Goal: Transaction & Acquisition: Purchase product/service

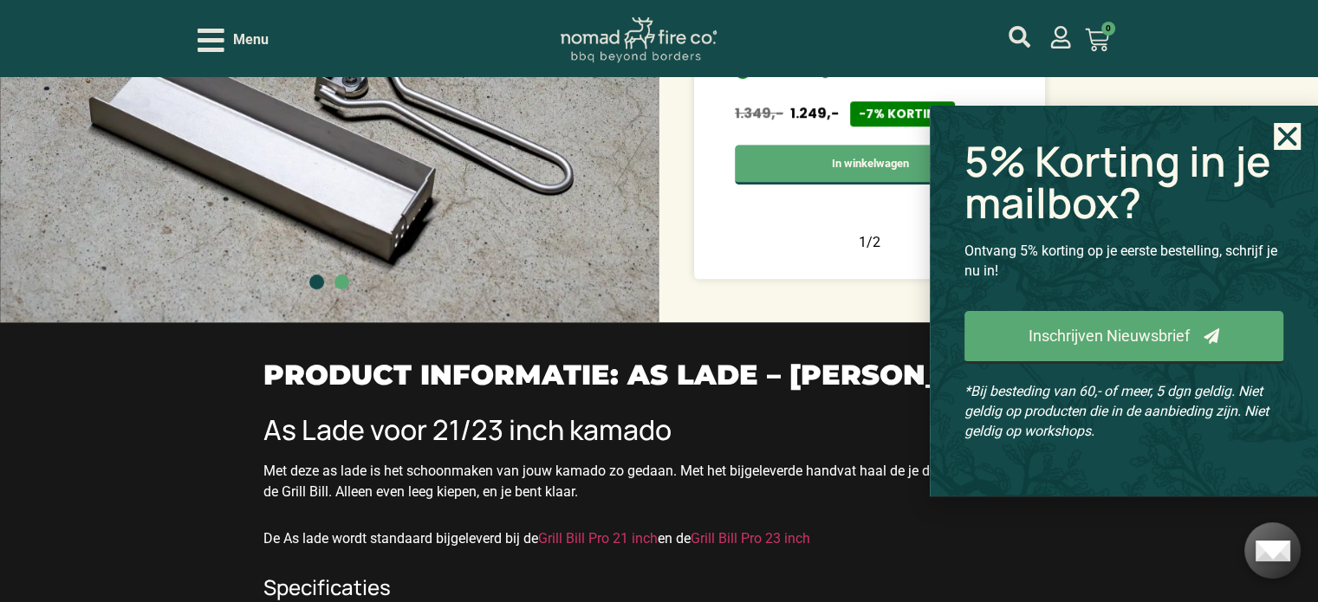
scroll to position [1126, 0]
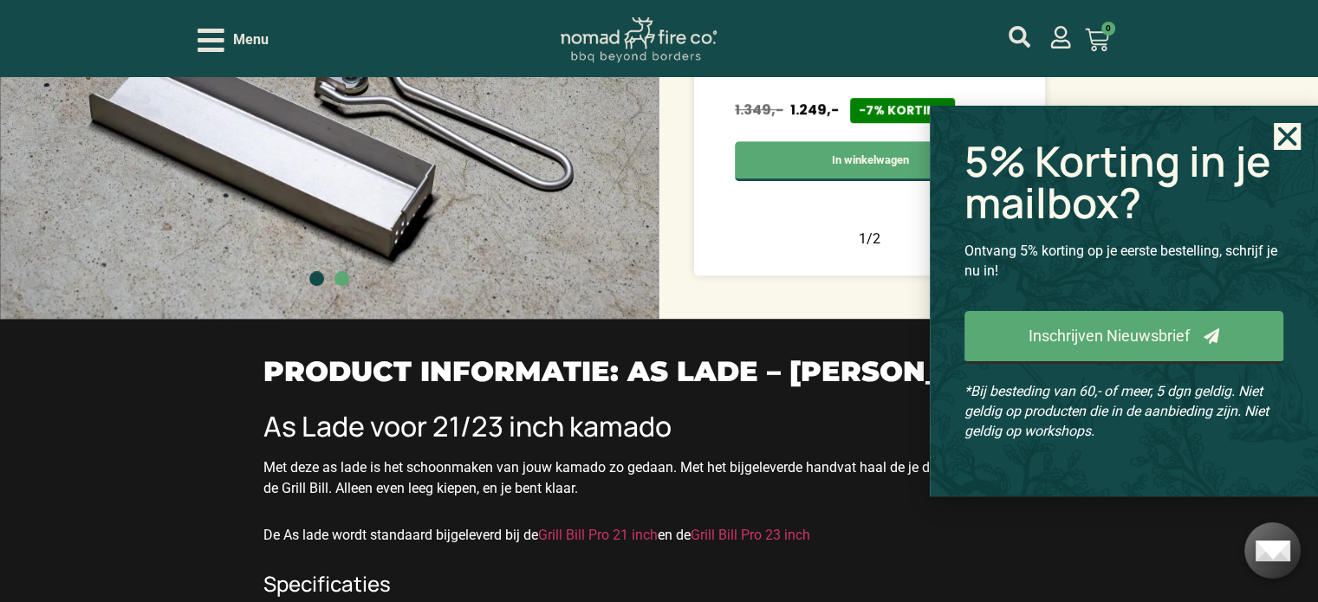
click at [1279, 132] on icon "Close" at bounding box center [1287, 136] width 27 height 27
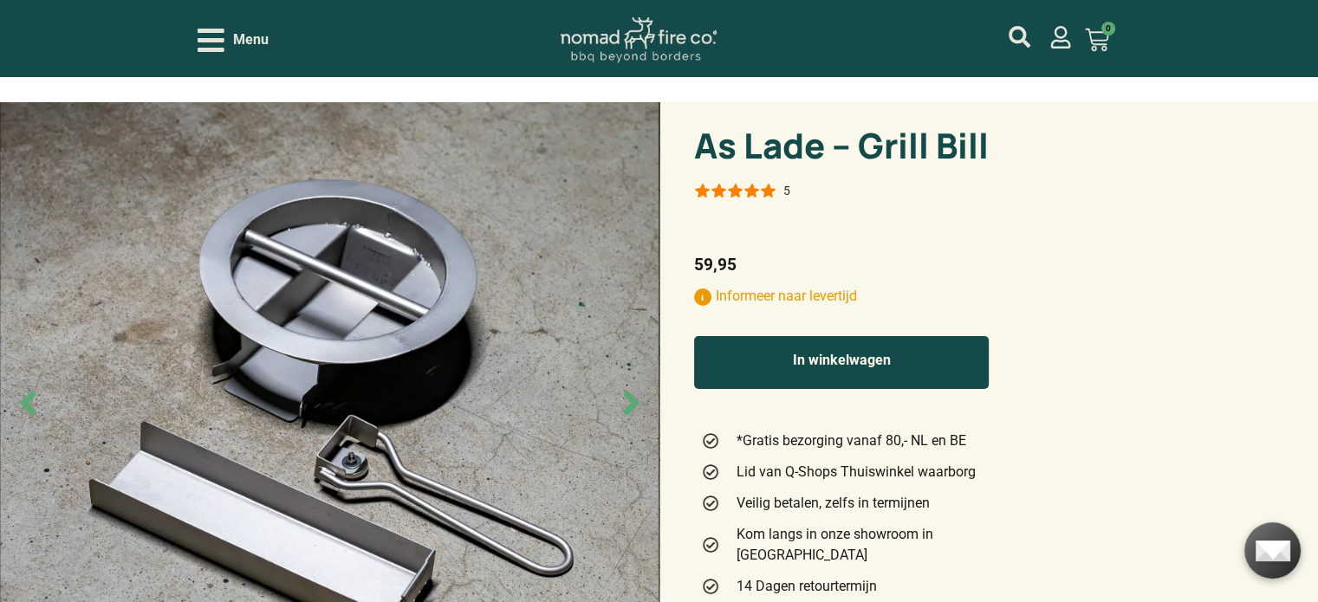
scroll to position [0, 0]
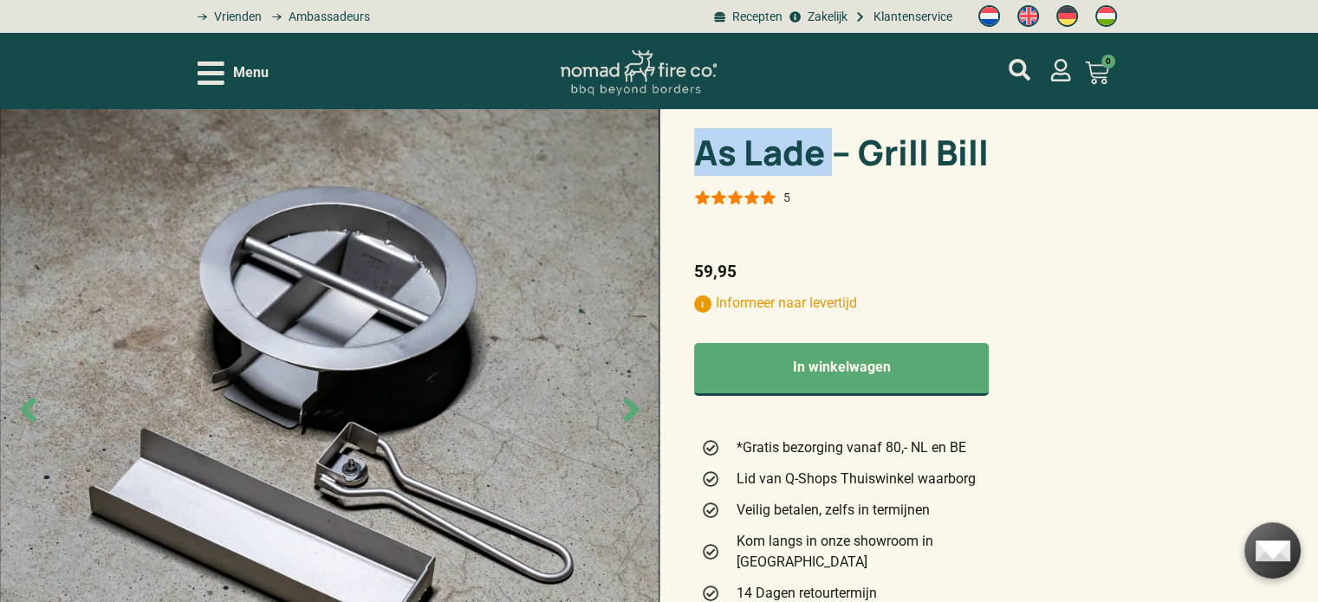
drag, startPoint x: 831, startPoint y: 153, endPoint x: 687, endPoint y: 159, distance: 144.0
copy h1 "As Lade"
click at [1020, 63] on icon "mijn account" at bounding box center [1020, 70] width 22 height 22
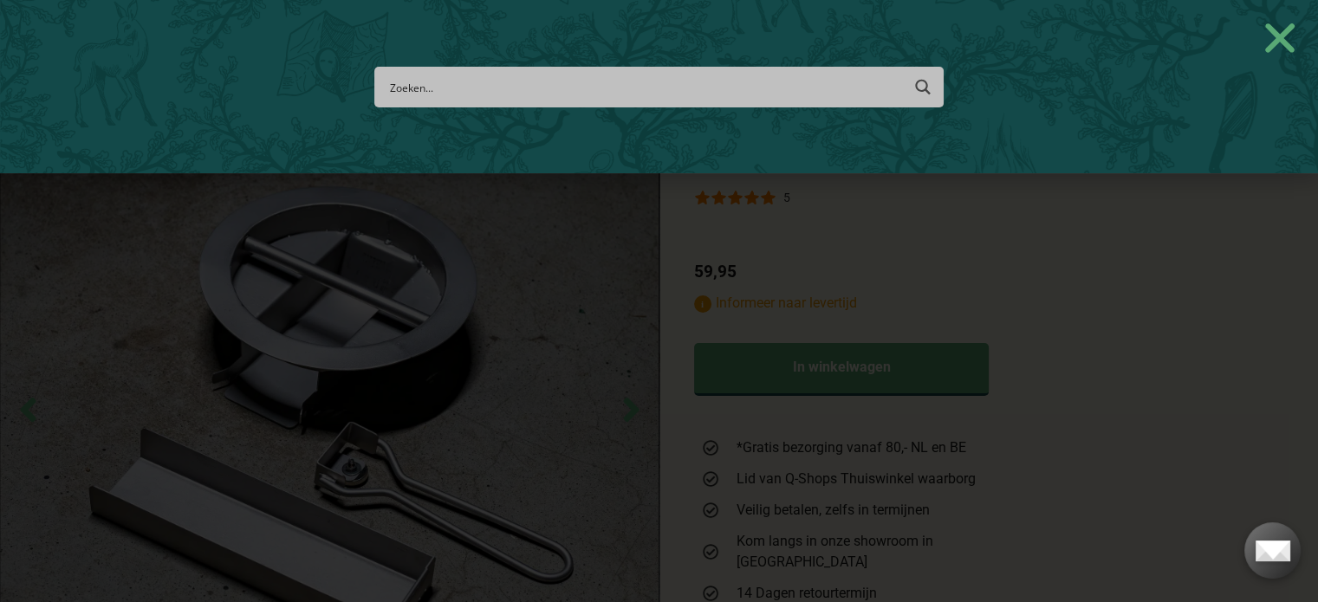
click at [723, 84] on input "Search input" at bounding box center [644, 87] width 510 height 32
paste input "As Lade"
type input "As Lade"
type input "As Lade bbq"
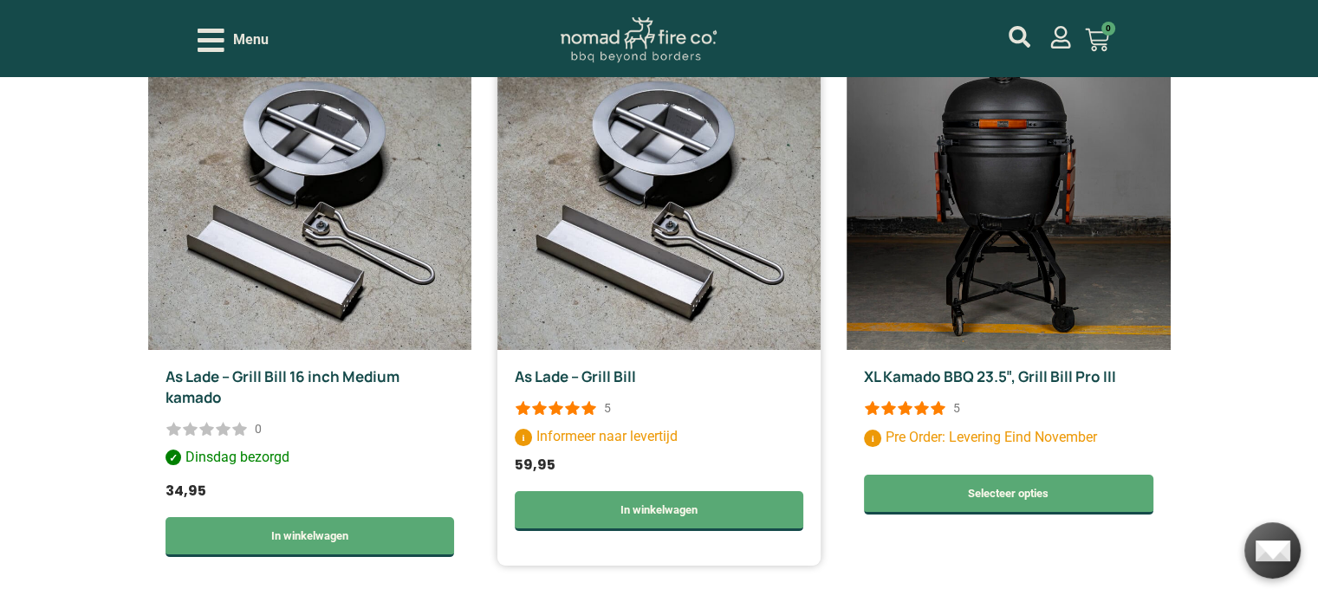
scroll to position [260, 0]
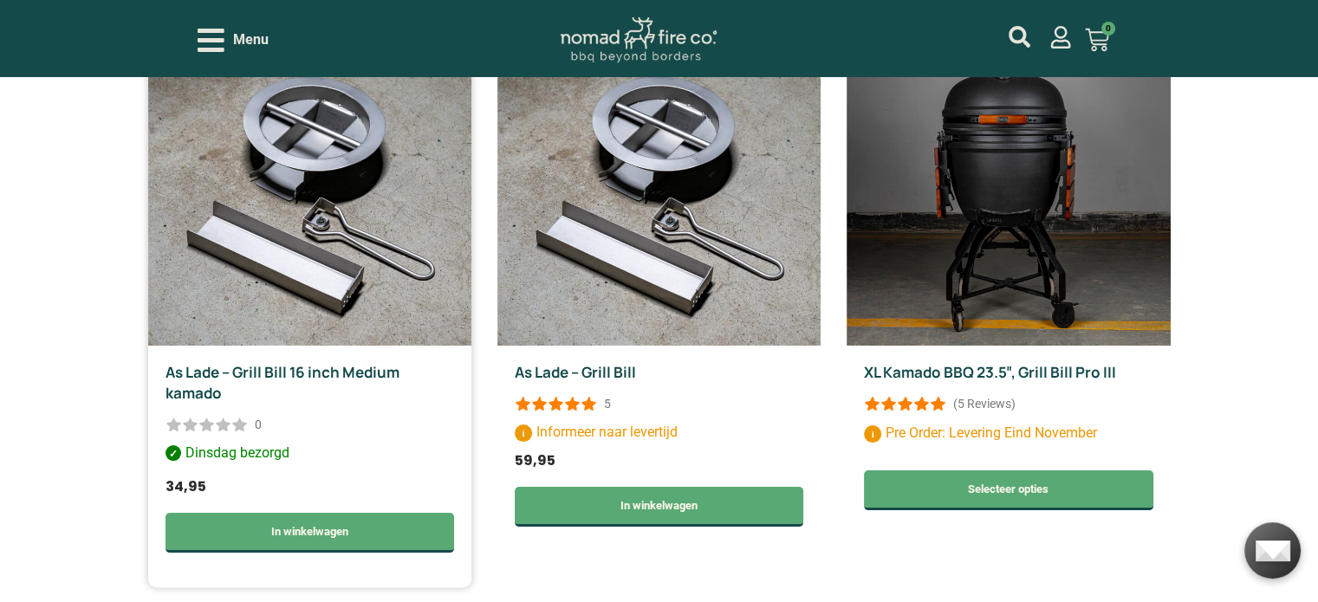
click at [330, 228] on img at bounding box center [309, 191] width 323 height 308
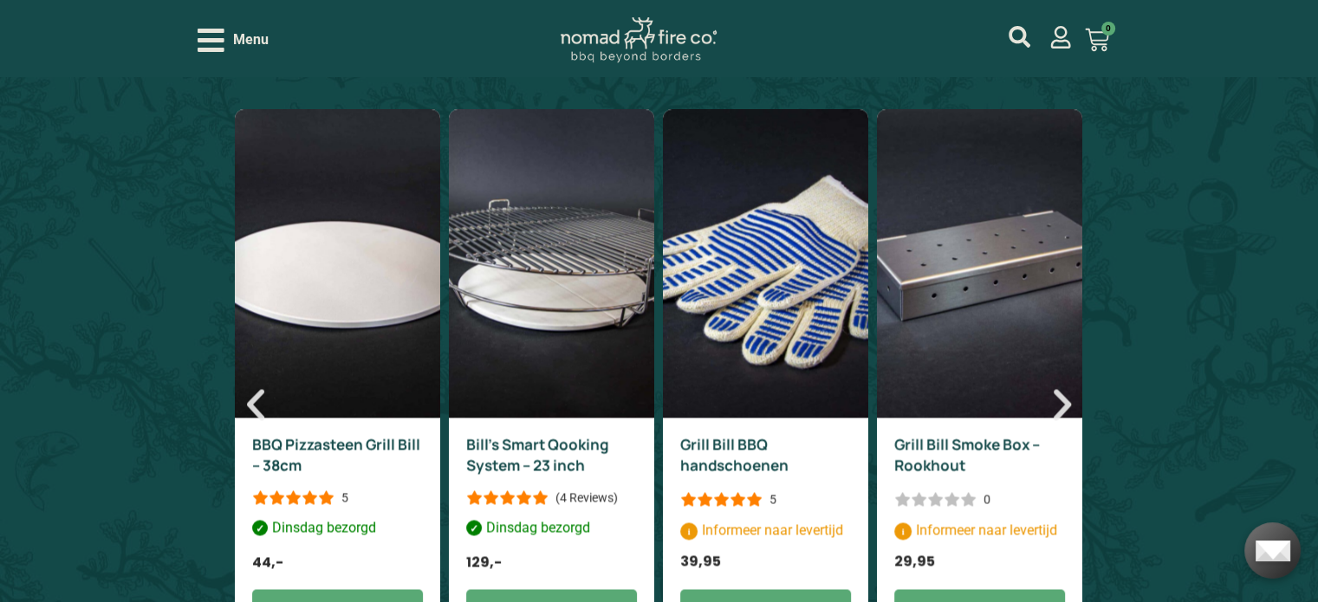
scroll to position [2513, 0]
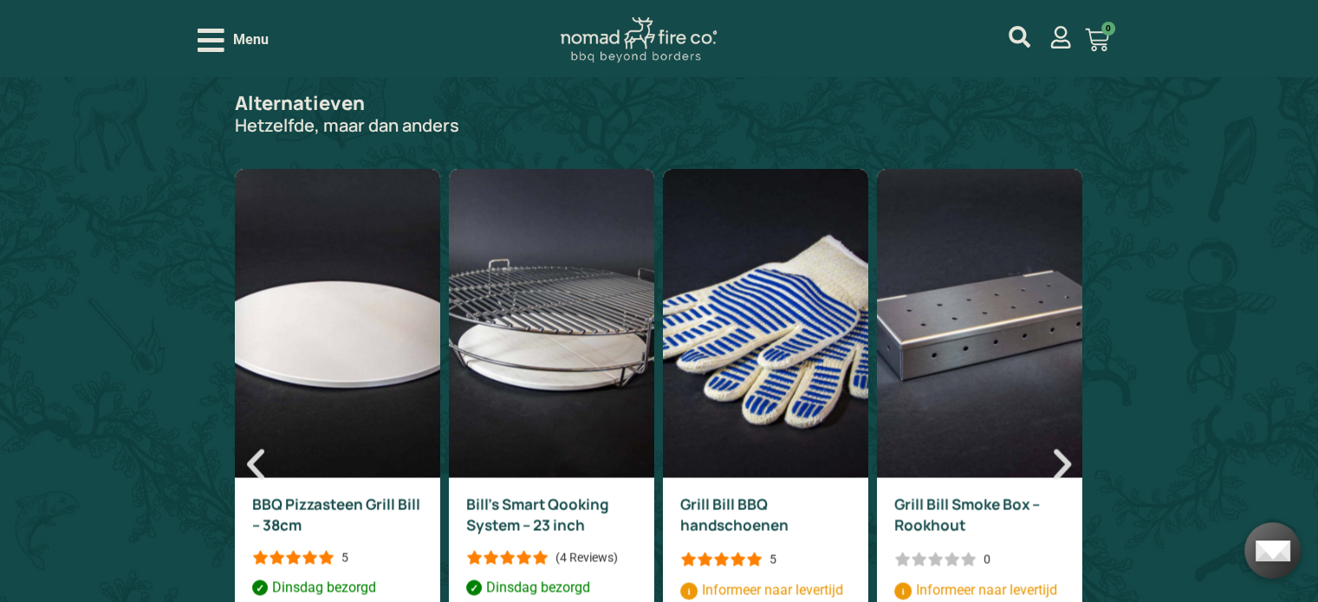
click at [1064, 449] on icon "Volgende slide" at bounding box center [1062, 464] width 17 height 31
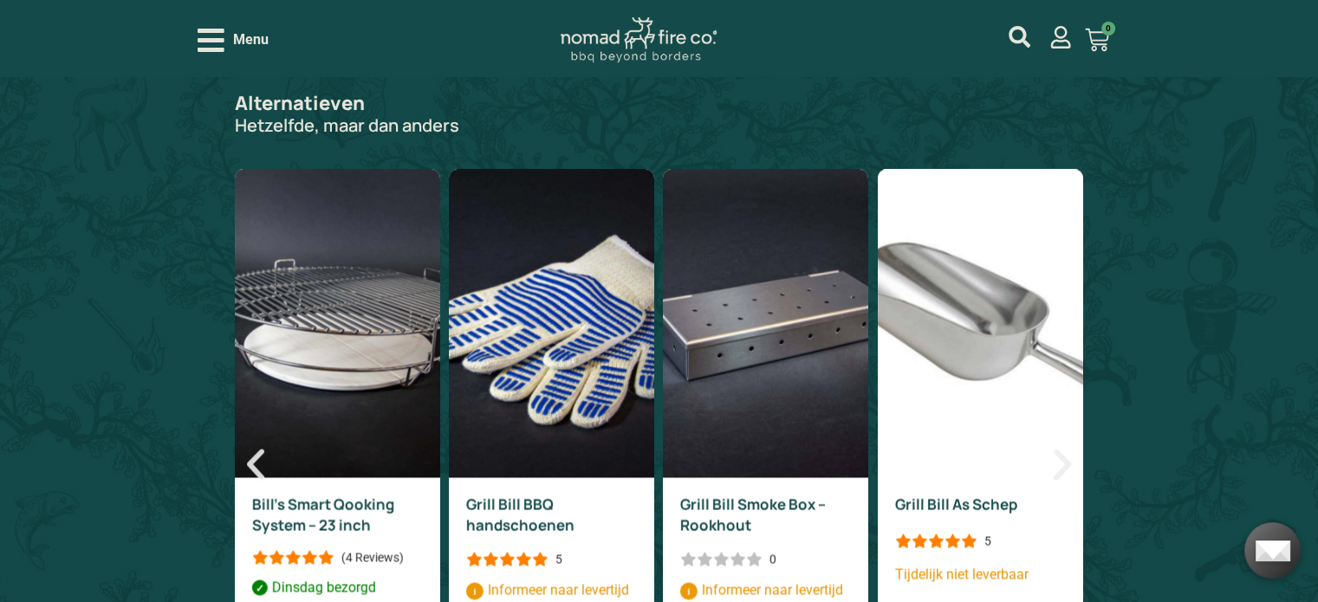
click at [1063, 449] on icon "Volgende slide" at bounding box center [1062, 464] width 17 height 31
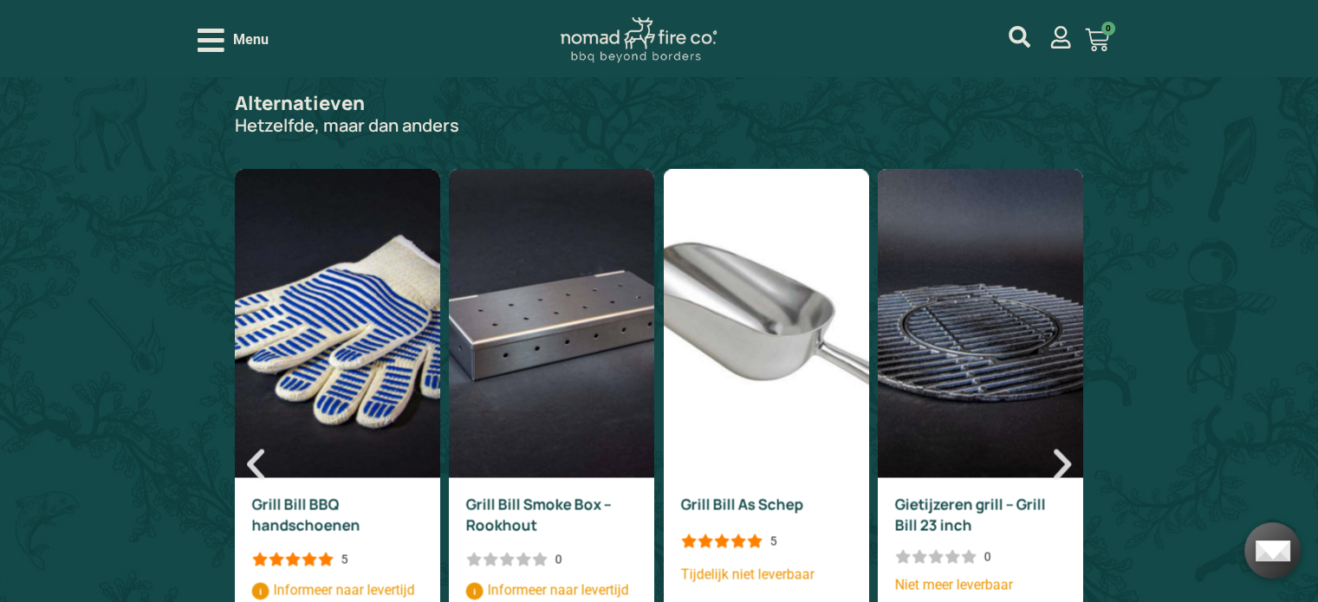
click at [1063, 449] on icon "Volgende slide" at bounding box center [1062, 464] width 17 height 31
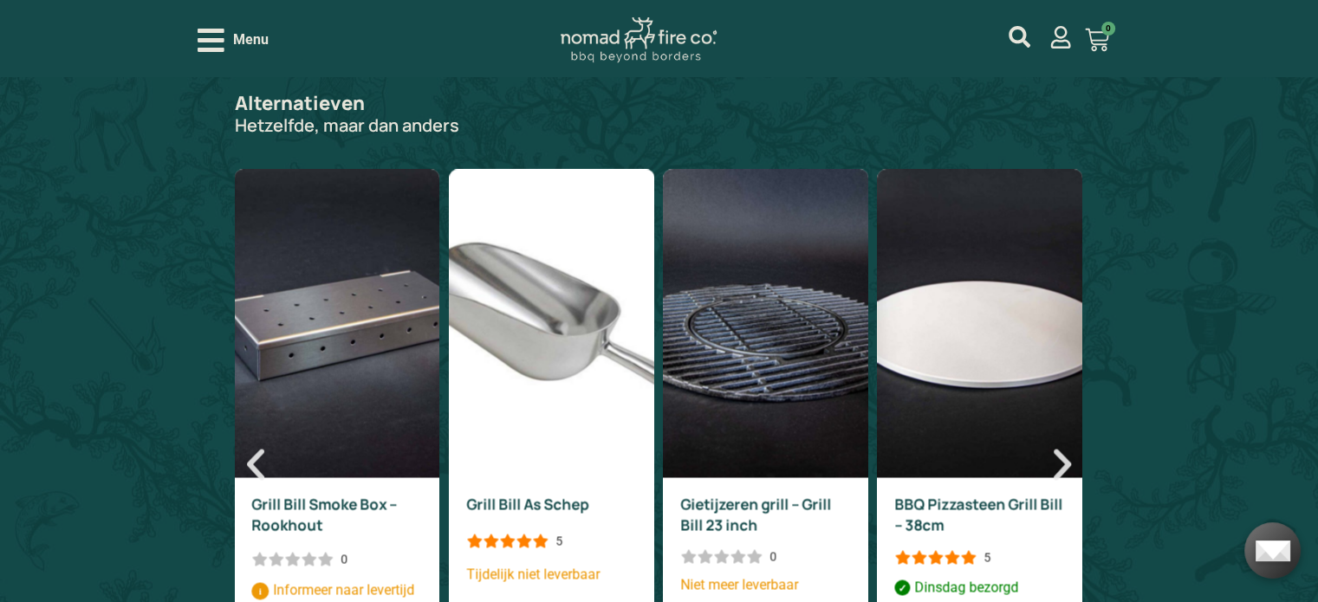
click at [1063, 449] on icon "Volgende slide" at bounding box center [1062, 464] width 17 height 31
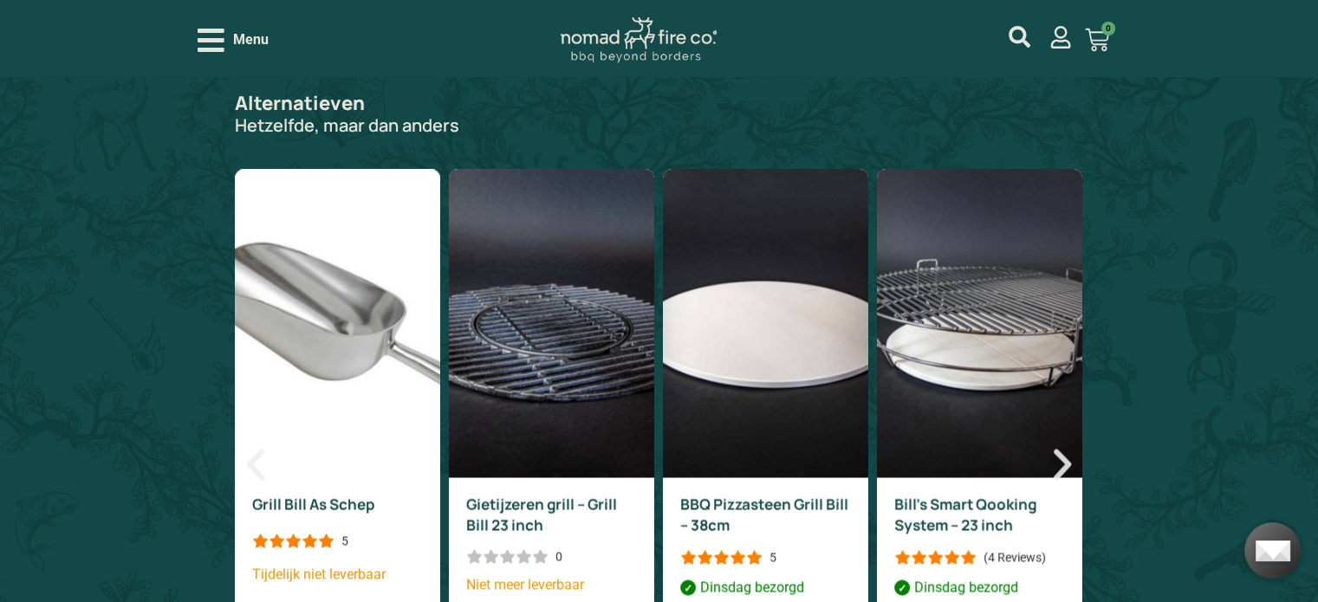
click at [1063, 449] on icon "Volgende slide" at bounding box center [1062, 464] width 17 height 31
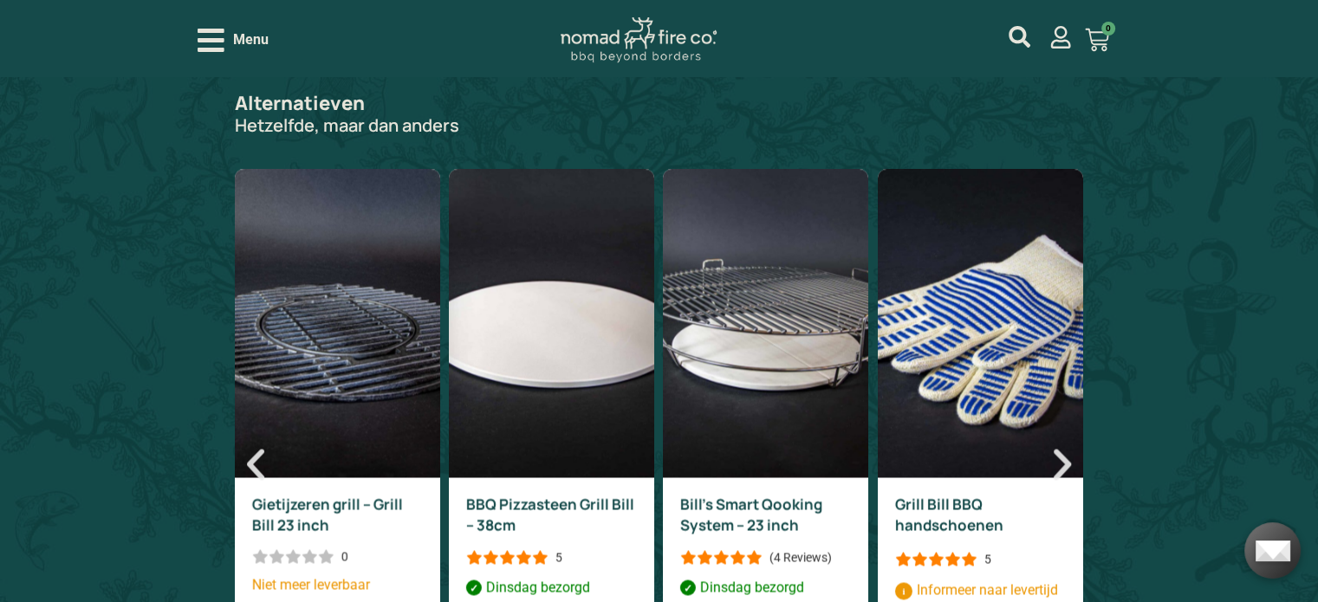
click at [1063, 444] on icon "Volgende slide" at bounding box center [1063, 465] width 42 height 42
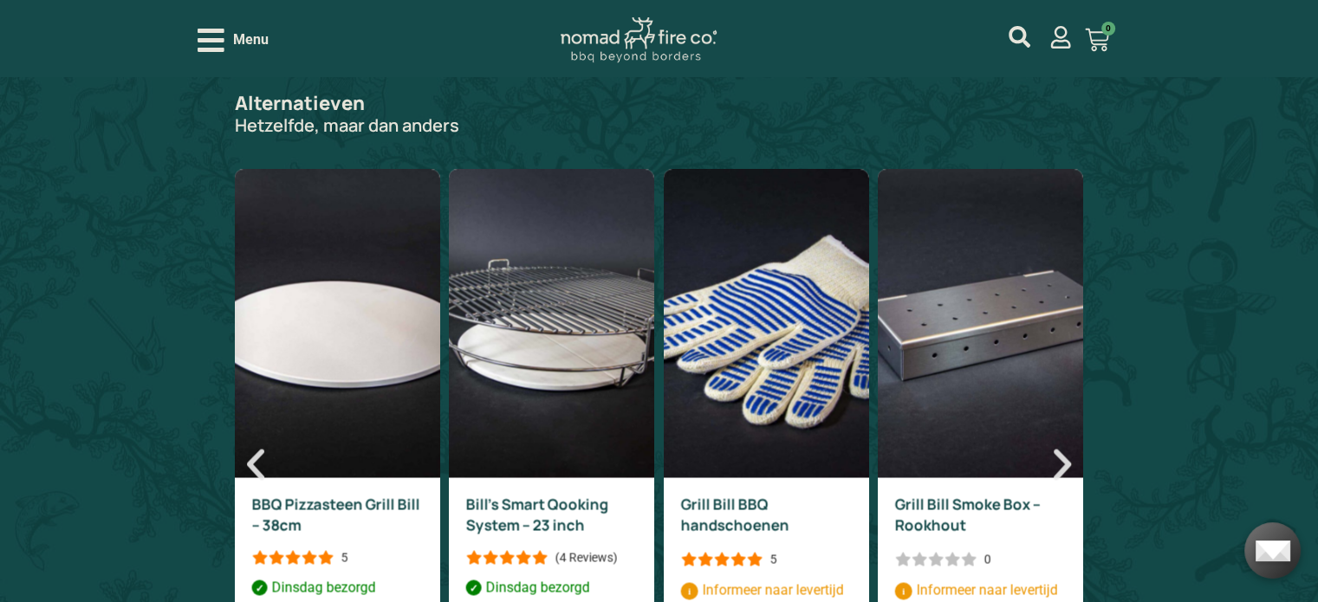
click at [1063, 444] on icon "Volgende slide" at bounding box center [1063, 465] width 42 height 42
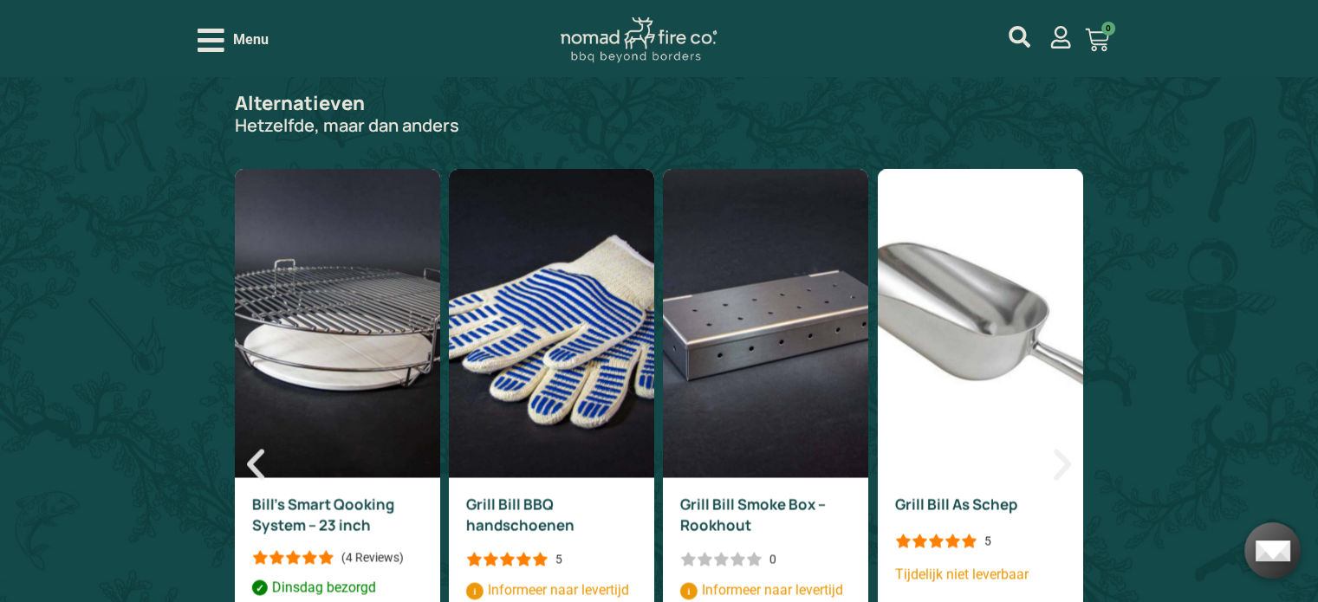
click at [1063, 444] on icon "Volgende slide" at bounding box center [1063, 465] width 42 height 42
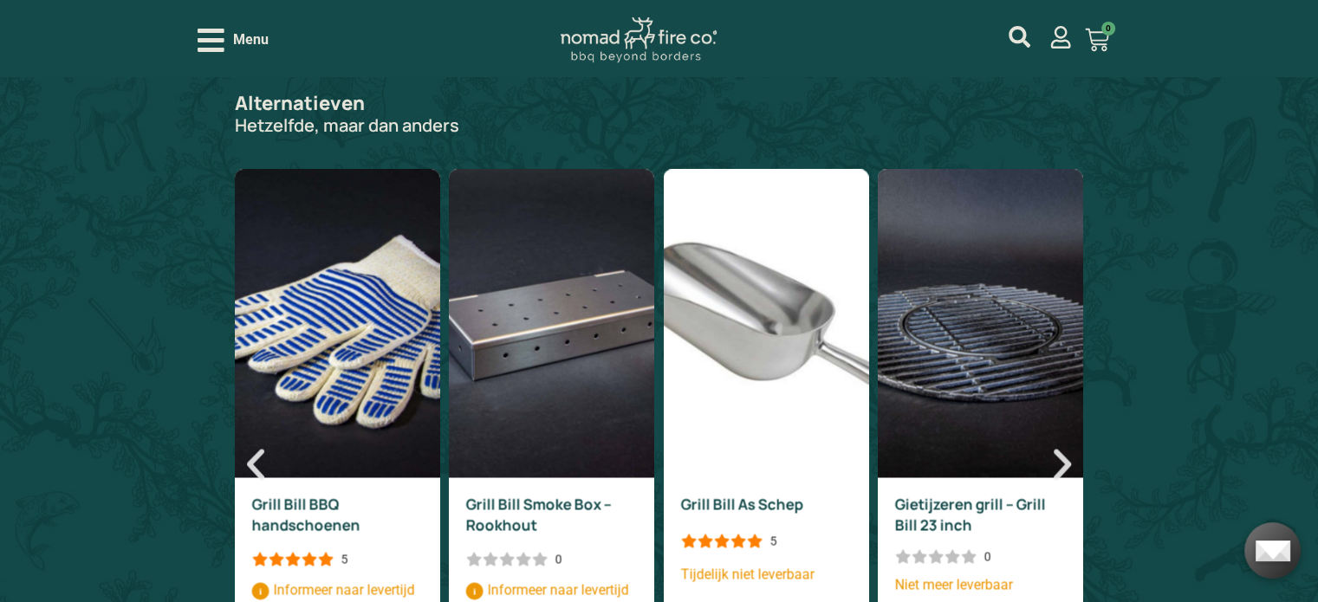
click at [1063, 444] on icon "Volgende slide" at bounding box center [1063, 465] width 42 height 42
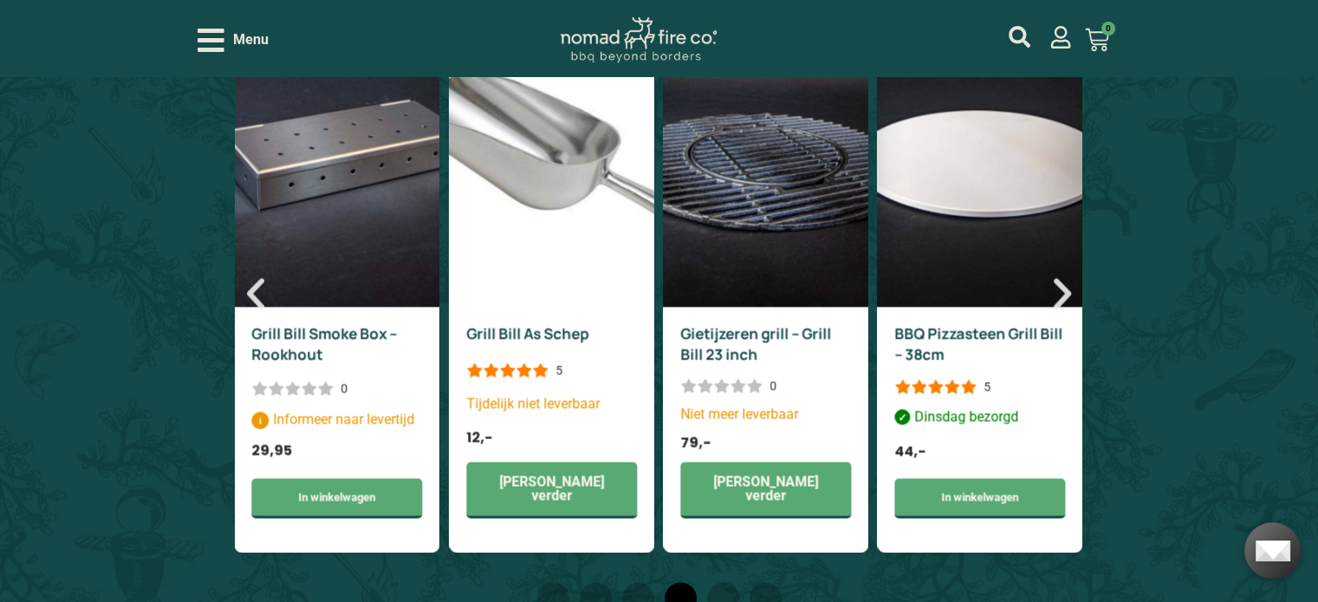
scroll to position [2686, 0]
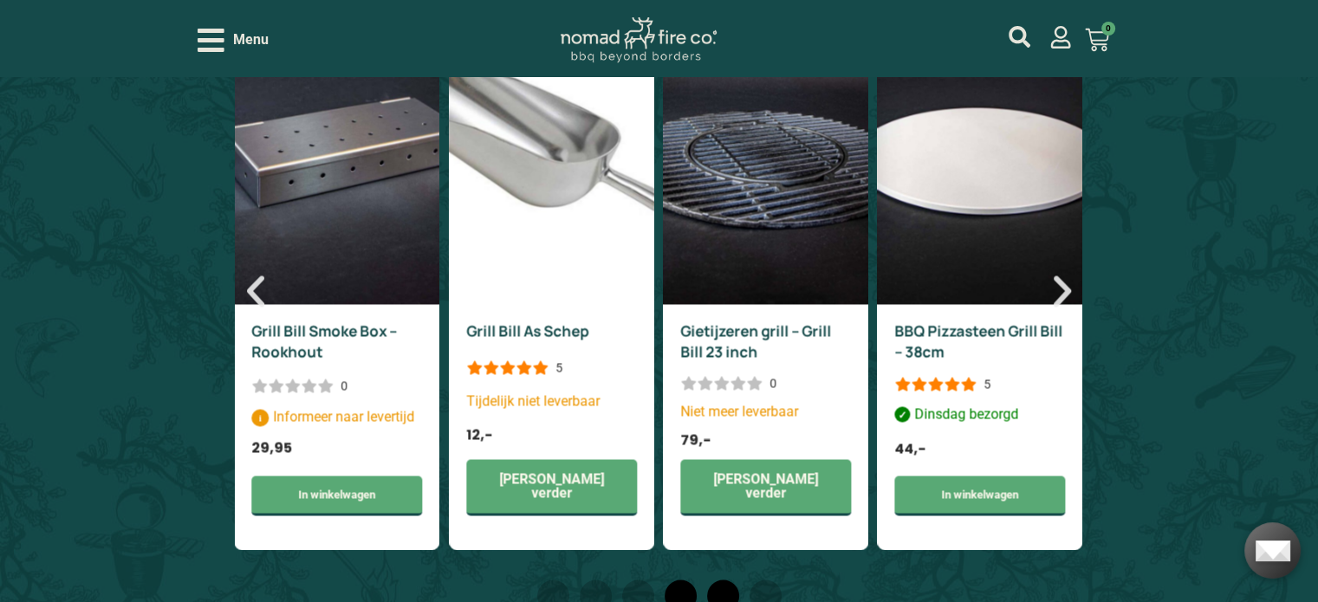
click at [729, 580] on span "Ga naar slide 5" at bounding box center [723, 596] width 32 height 32
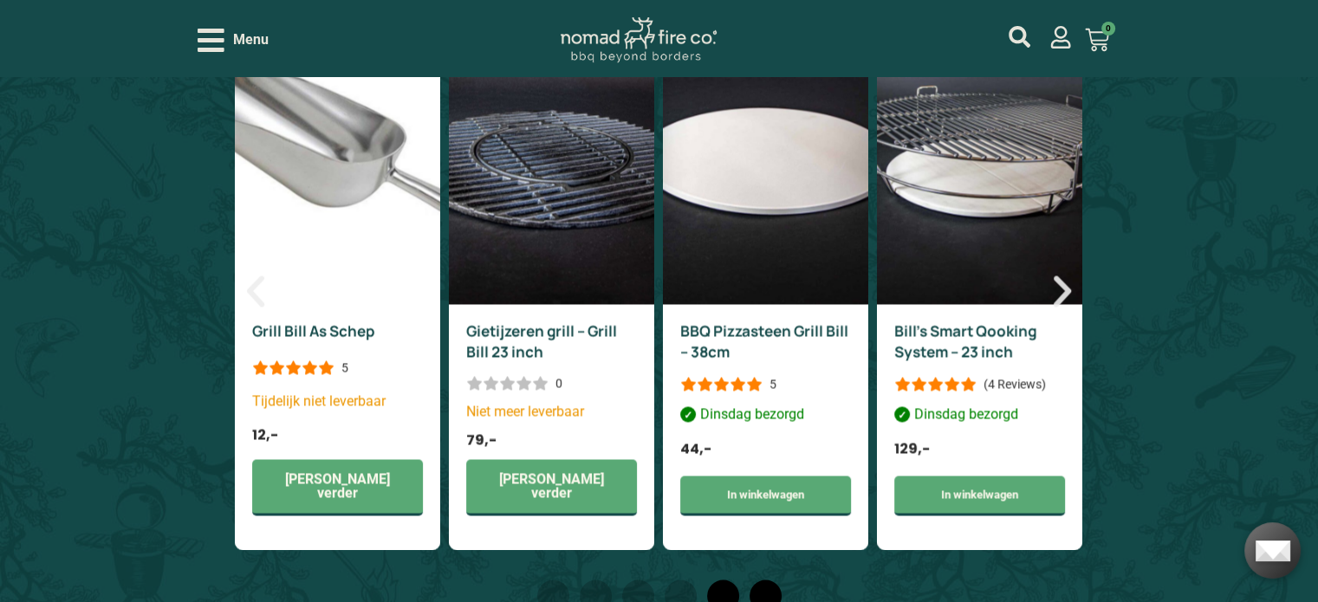
click at [768, 580] on span "Ga naar slide 6" at bounding box center [766, 596] width 32 height 32
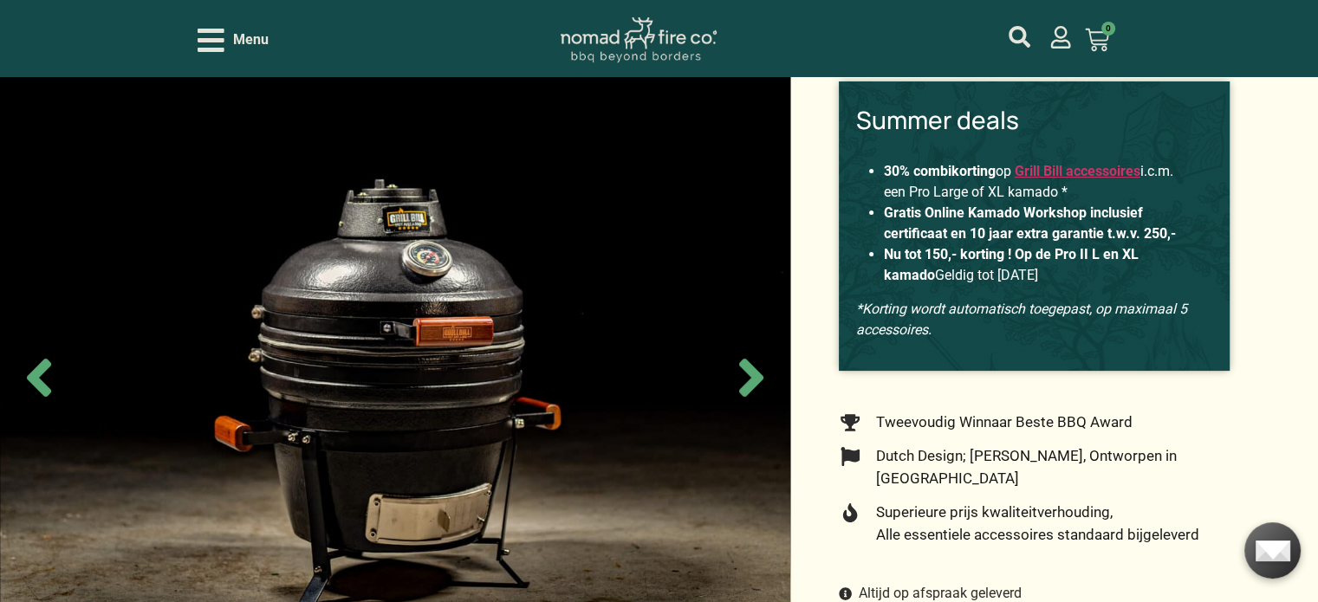
scroll to position [173, 0]
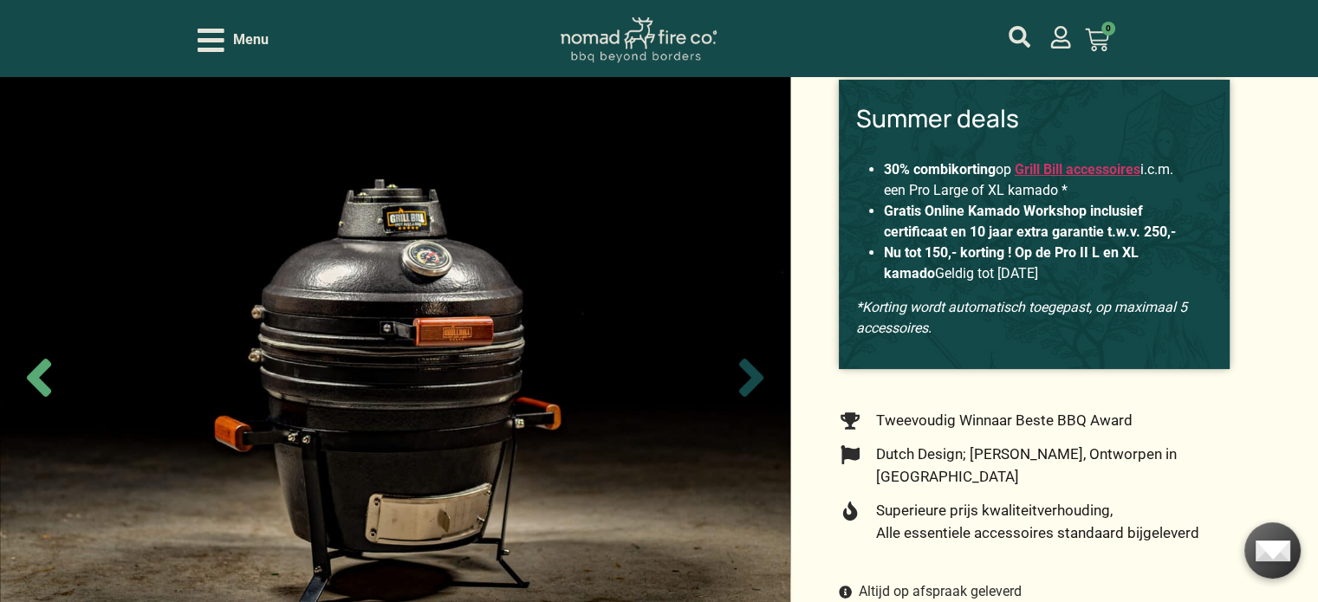
click at [742, 374] on icon "Next slide" at bounding box center [751, 377] width 61 height 61
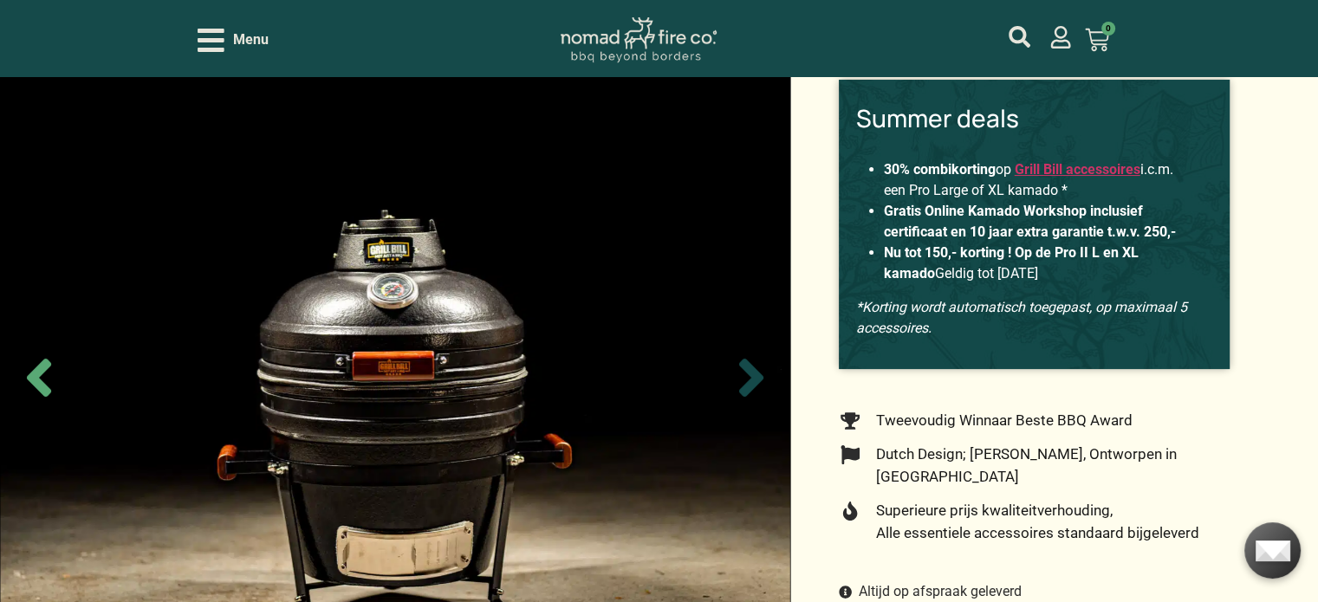
click at [743, 374] on icon "Next slide" at bounding box center [751, 377] width 61 height 61
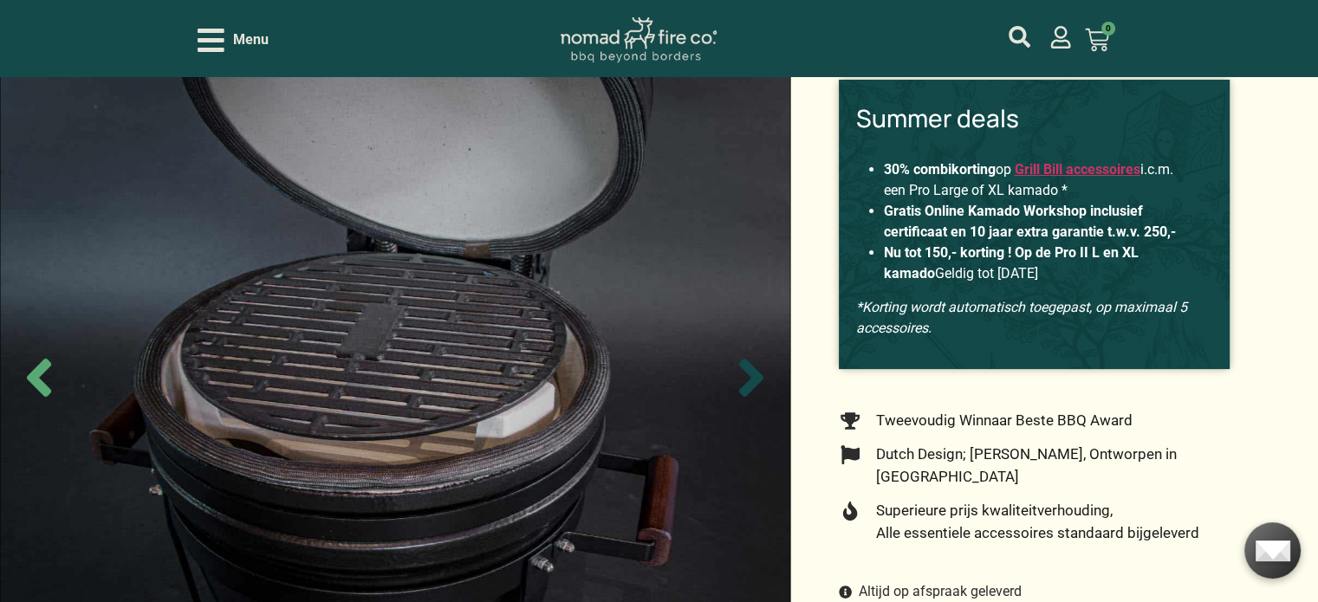
click at [743, 374] on icon "Next slide" at bounding box center [751, 377] width 61 height 61
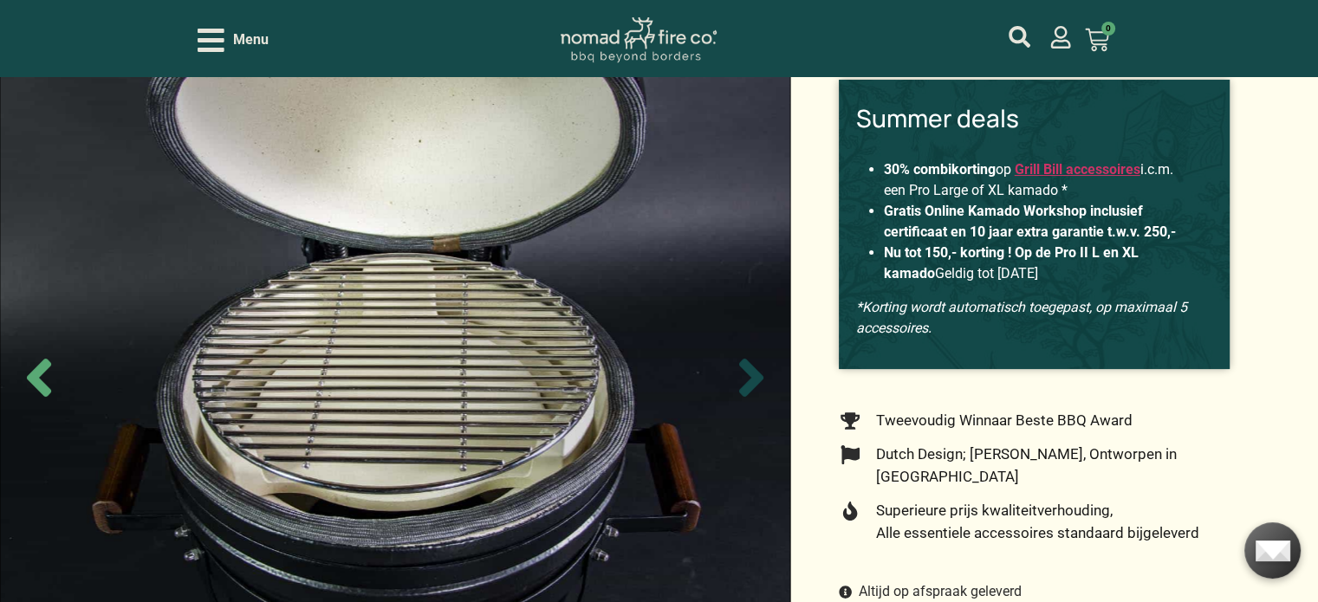
click at [743, 374] on icon "Next slide" at bounding box center [751, 377] width 61 height 61
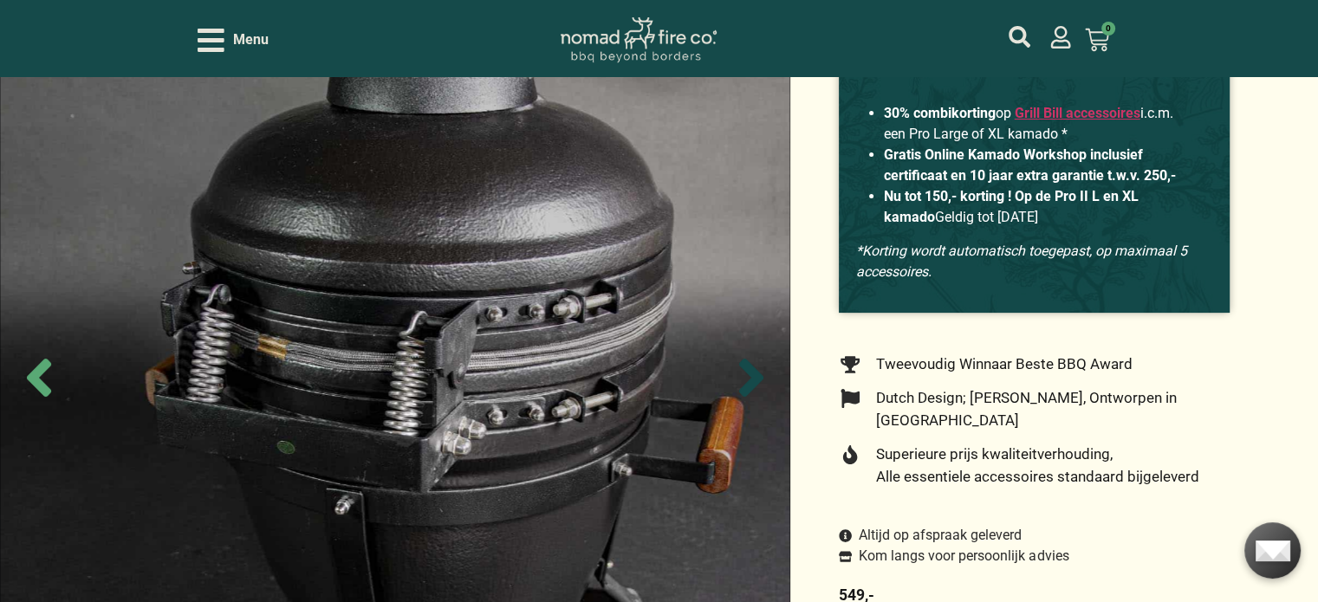
scroll to position [260, 0]
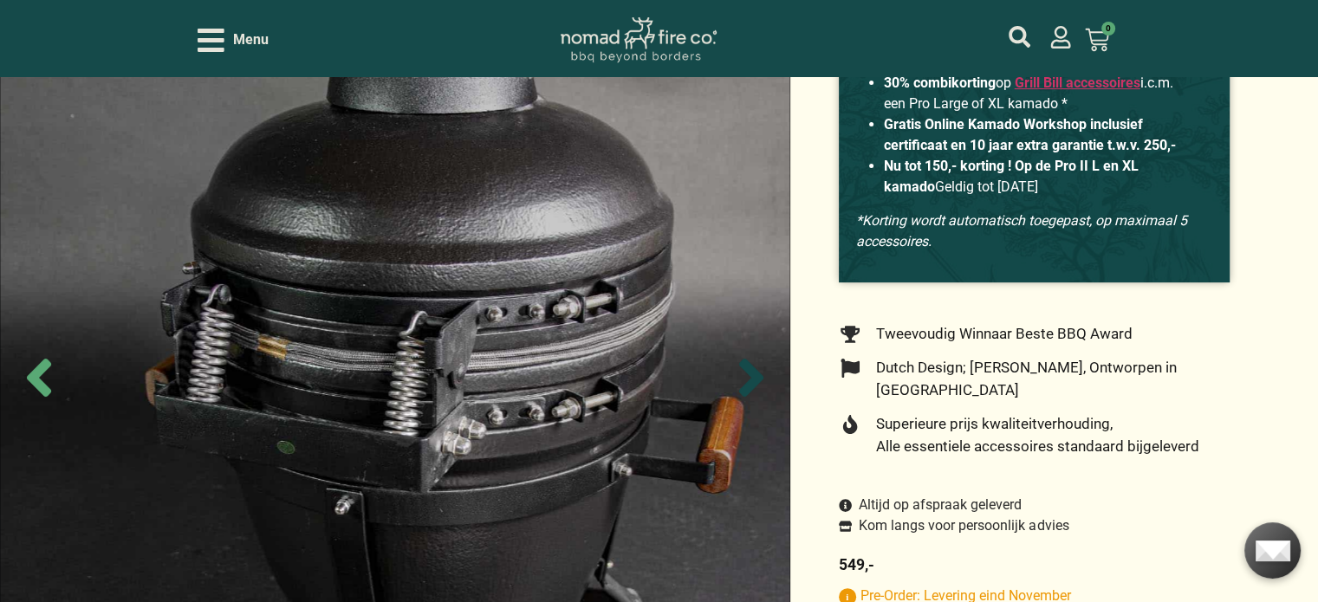
click at [749, 374] on icon "Next slide" at bounding box center [751, 377] width 61 height 61
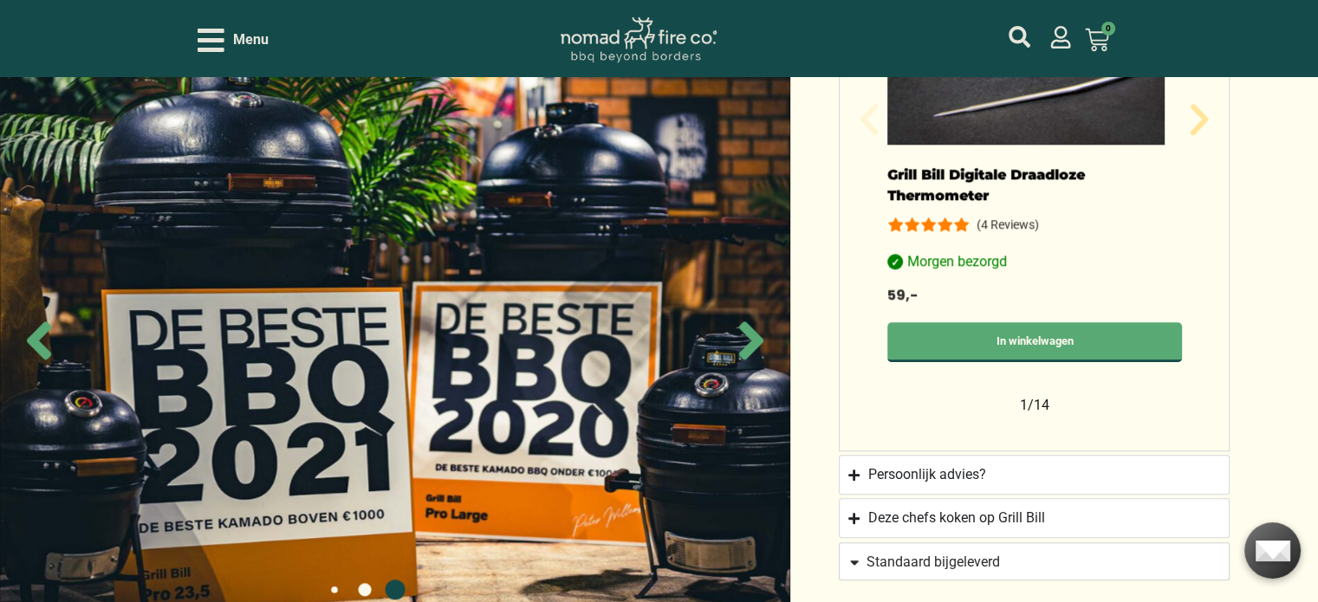
scroll to position [1560, 0]
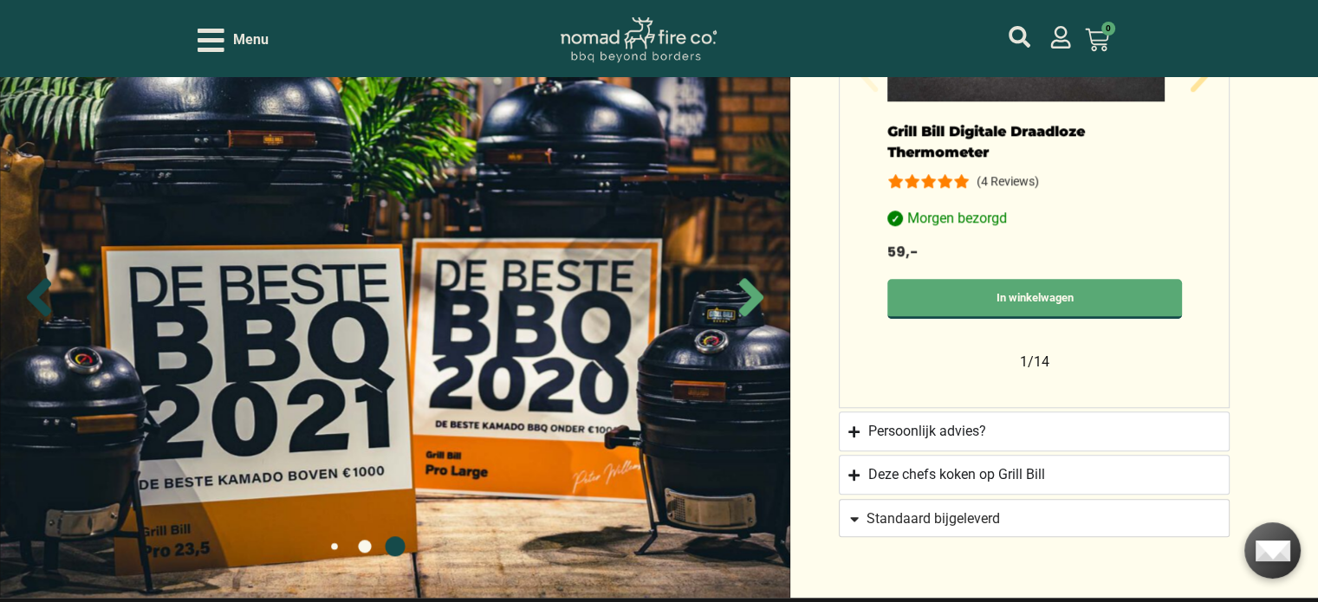
click at [43, 276] on icon "Previous slide" at bounding box center [39, 297] width 61 height 61
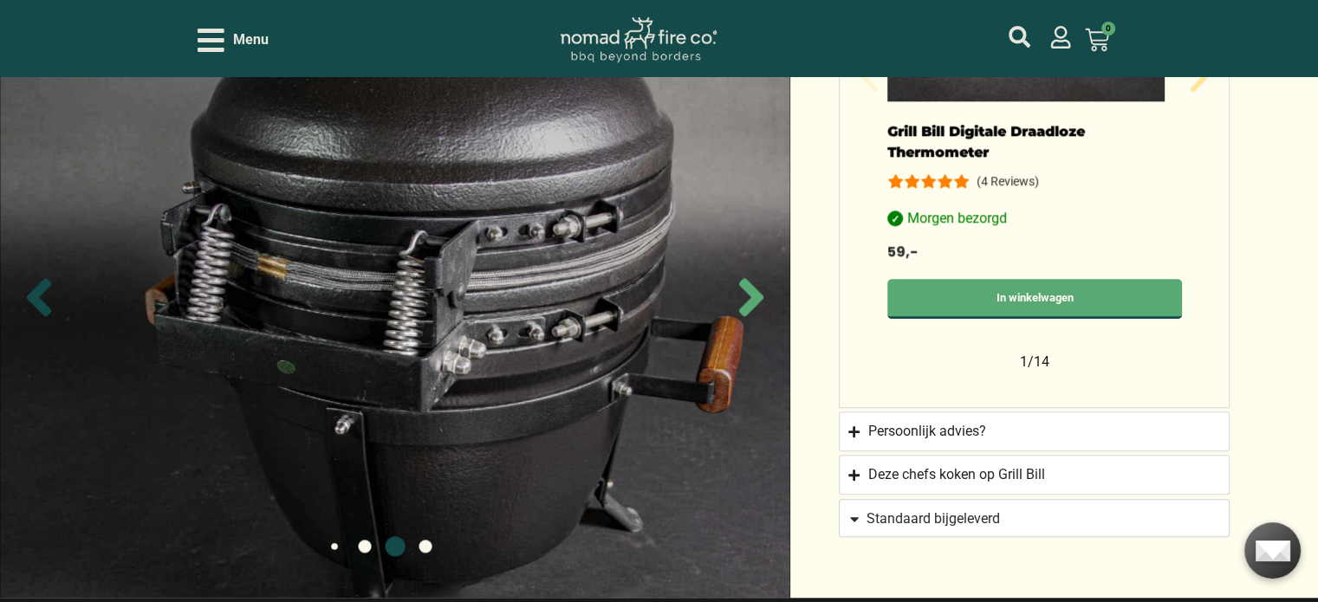
click at [43, 275] on icon "Previous slide" at bounding box center [39, 297] width 61 height 61
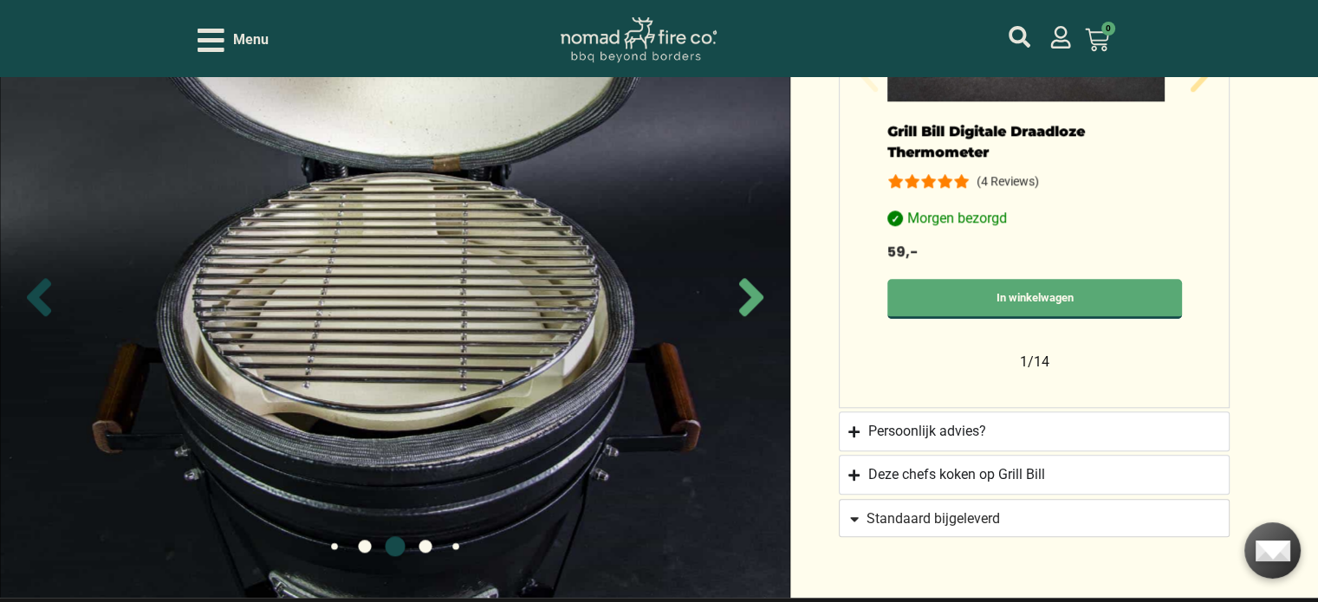
click at [43, 275] on icon "Previous slide" at bounding box center [39, 297] width 61 height 61
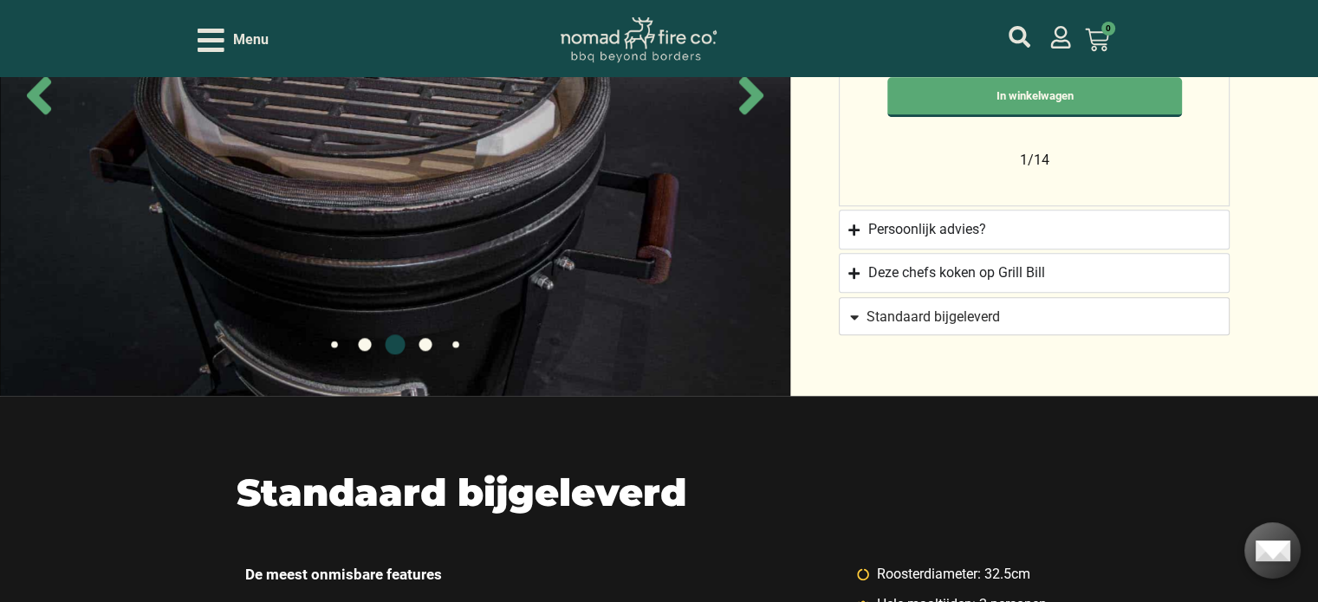
scroll to position [1736, 0]
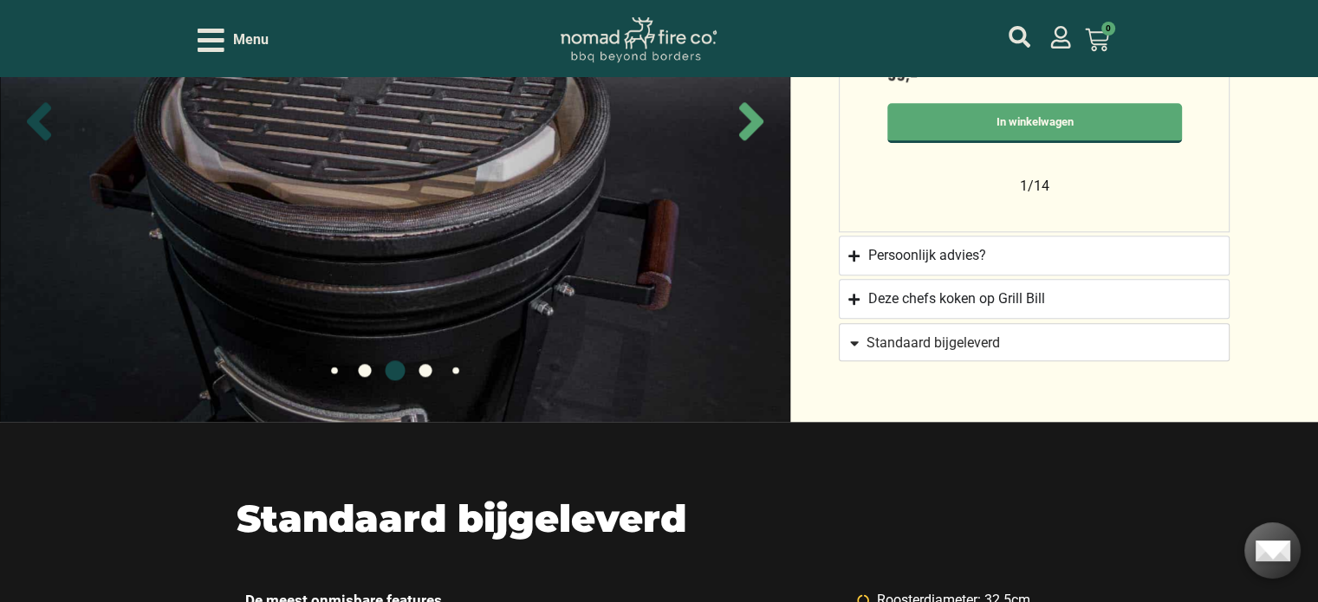
click at [38, 102] on icon "Previous slide" at bounding box center [39, 121] width 24 height 38
